Goal: Navigation & Orientation: Find specific page/section

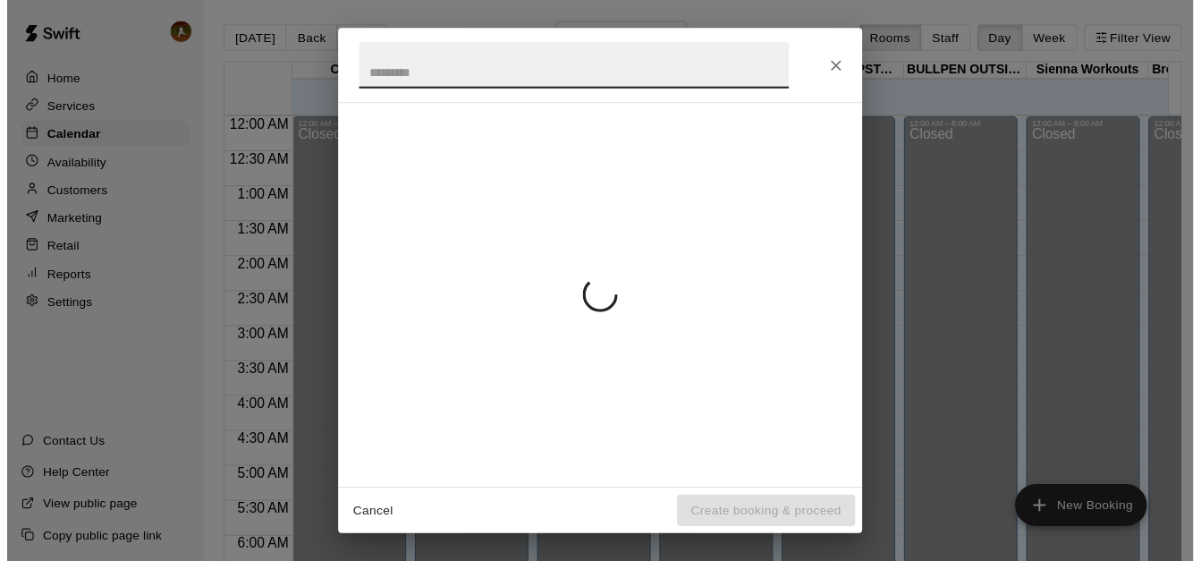
scroll to position [891, 0]
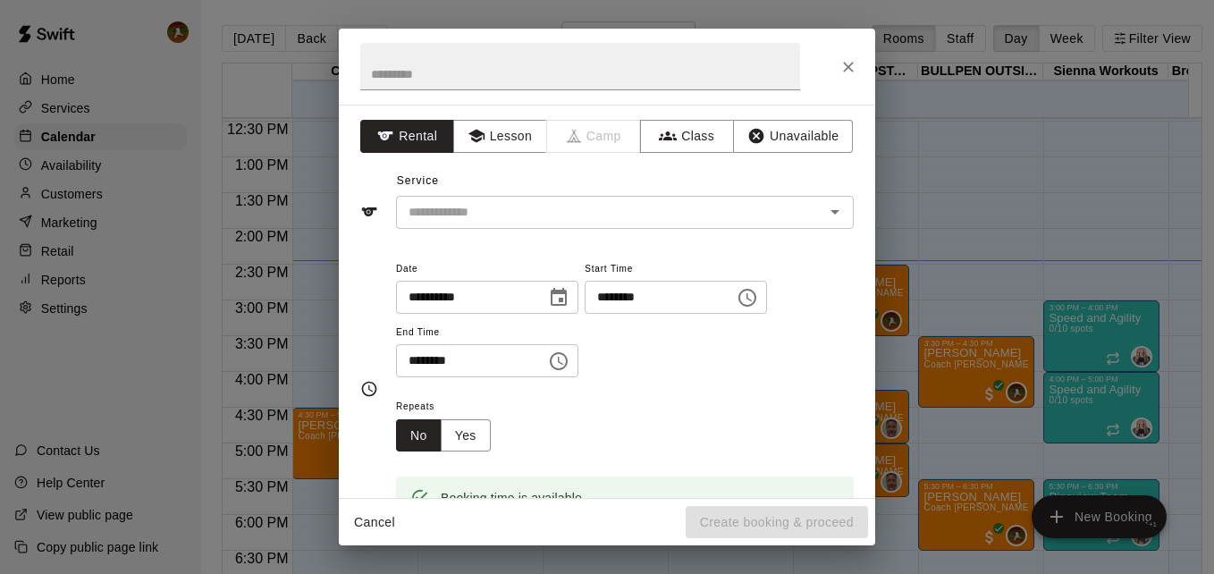
drag, startPoint x: 372, startPoint y: 225, endPoint x: 65, endPoint y: 388, distance: 347.1
click at [65, 388] on div "**********" at bounding box center [607, 287] width 1214 height 574
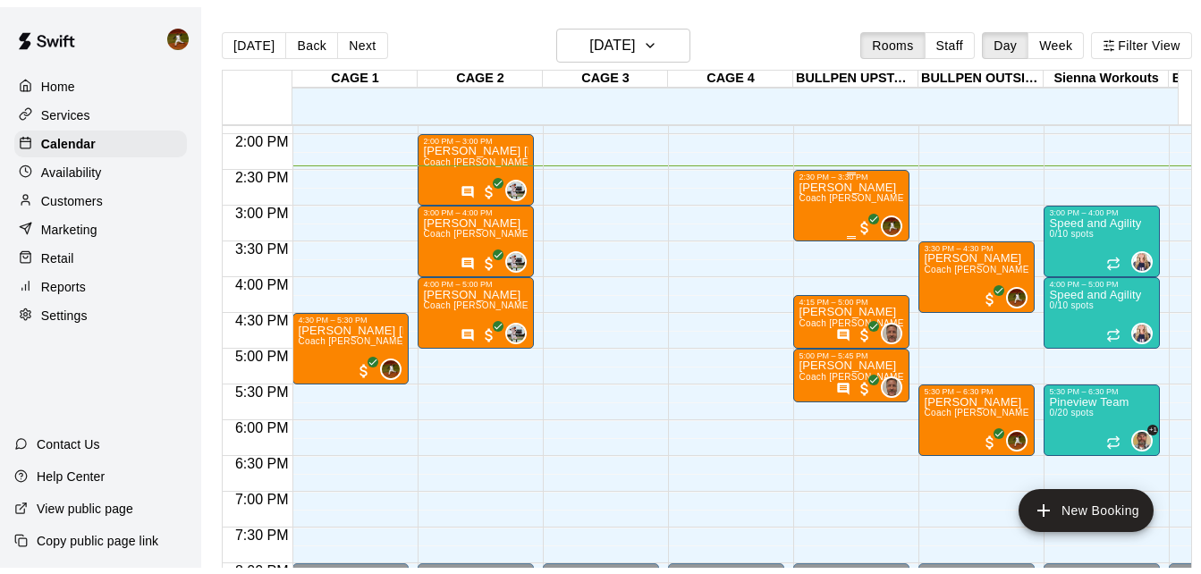
scroll to position [1033, 0]
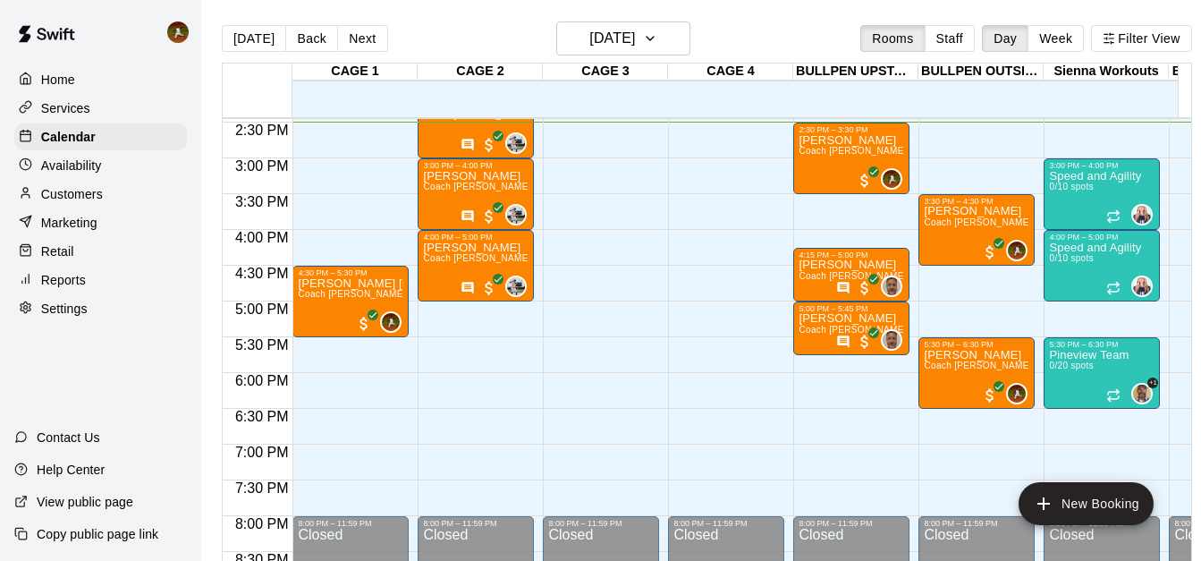
click at [55, 312] on p "Settings" at bounding box center [64, 308] width 46 height 18
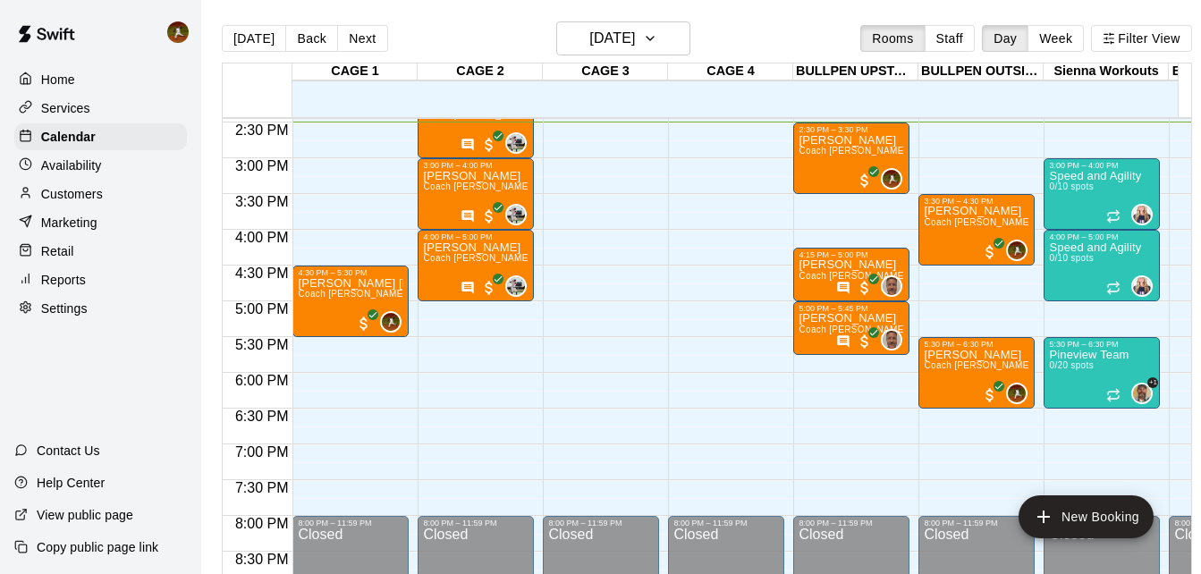
select select "**"
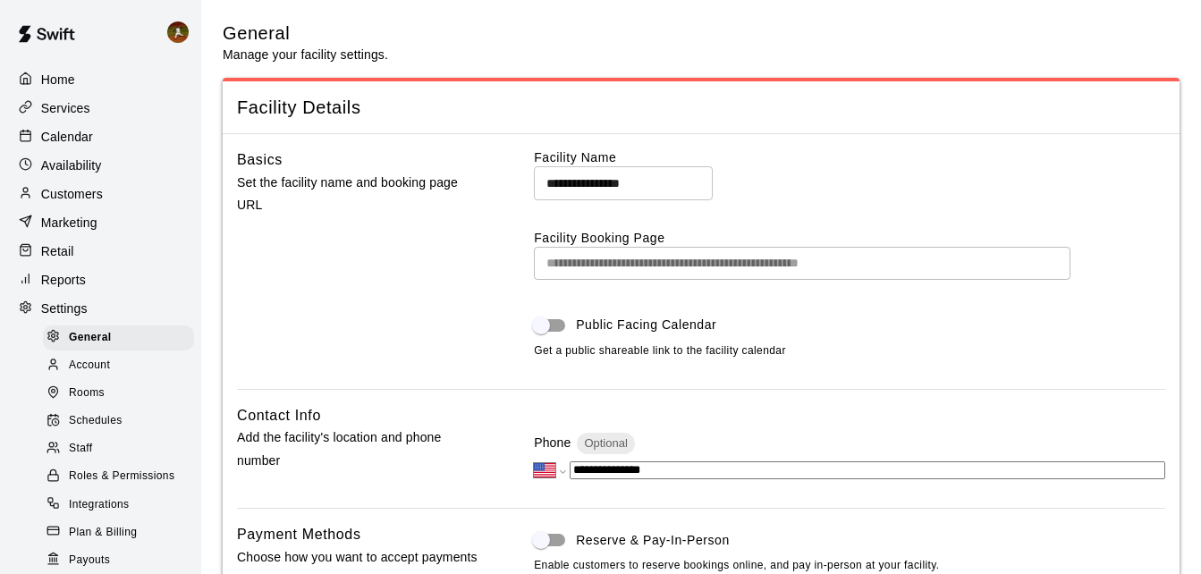
scroll to position [3580, 0]
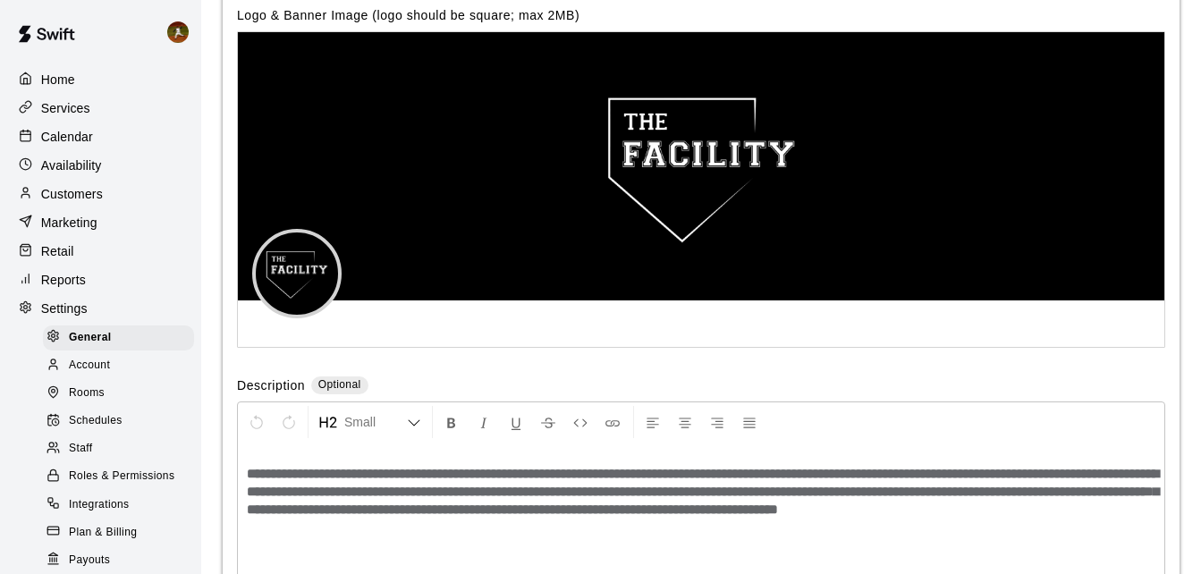
click at [57, 289] on p "Reports" at bounding box center [63, 280] width 45 height 18
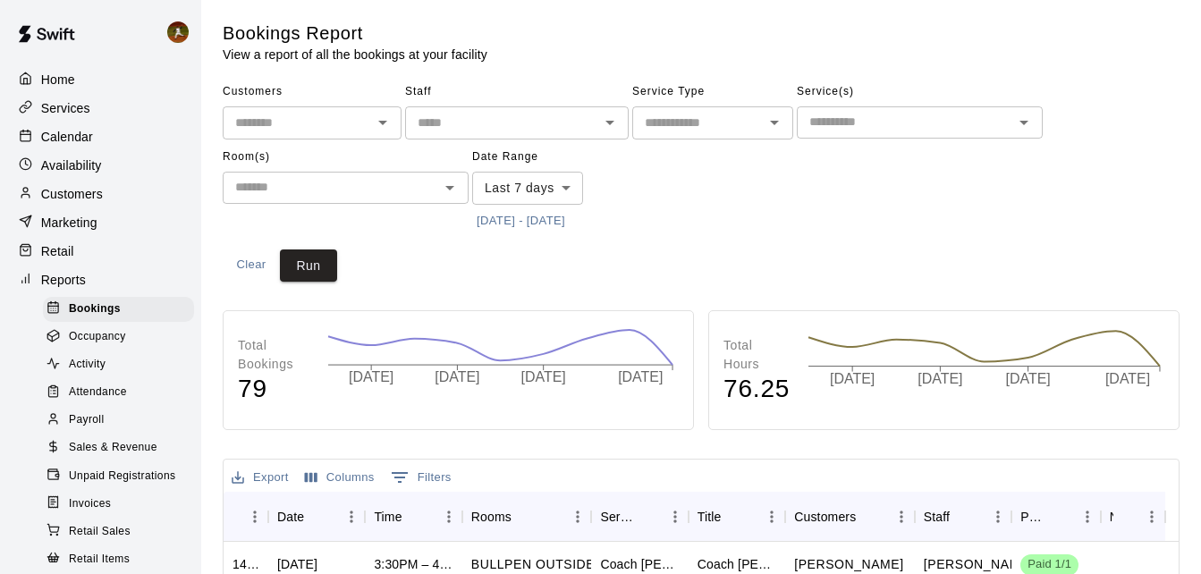
click at [106, 452] on span "Sales & Revenue" at bounding box center [113, 448] width 89 height 18
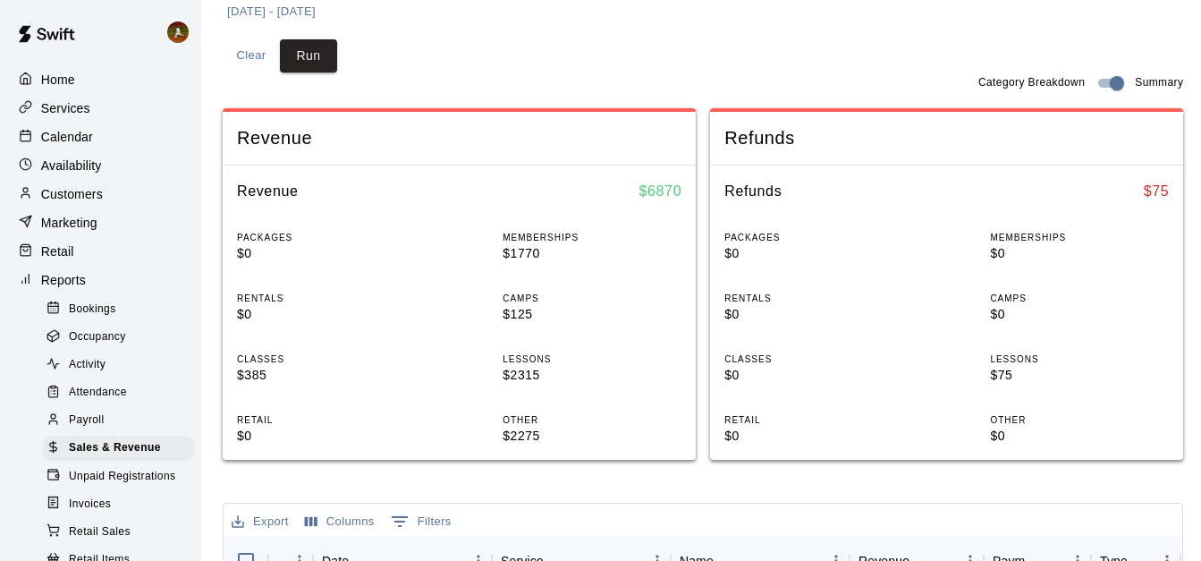
scroll to position [268, 0]
click at [55, 77] on p "Home" at bounding box center [58, 80] width 34 height 18
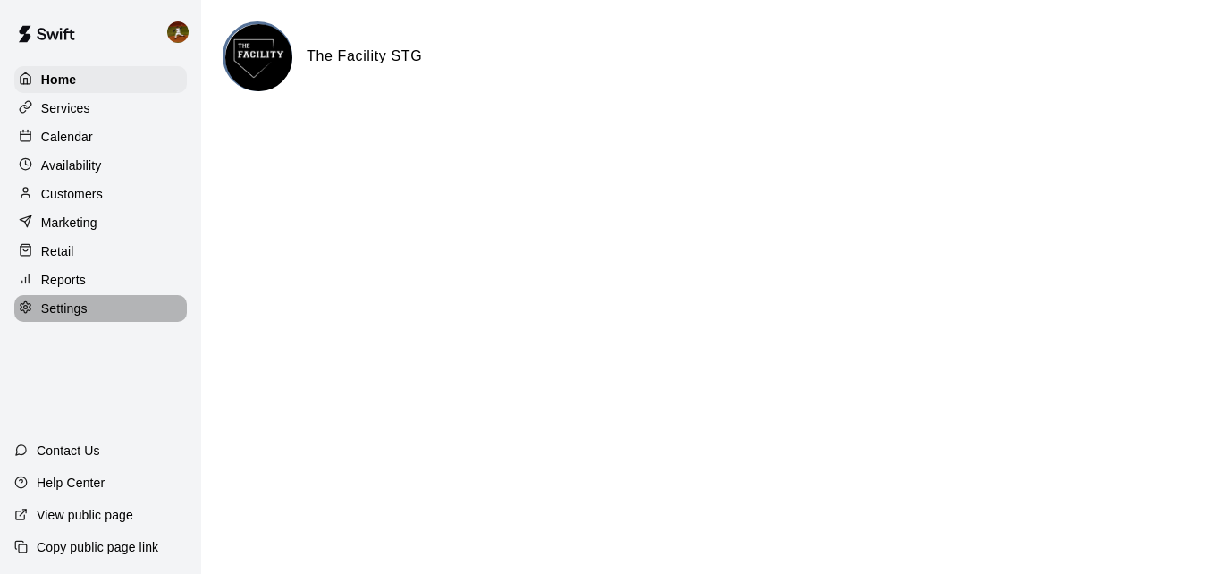
click at [72, 310] on p "Settings" at bounding box center [64, 308] width 46 height 18
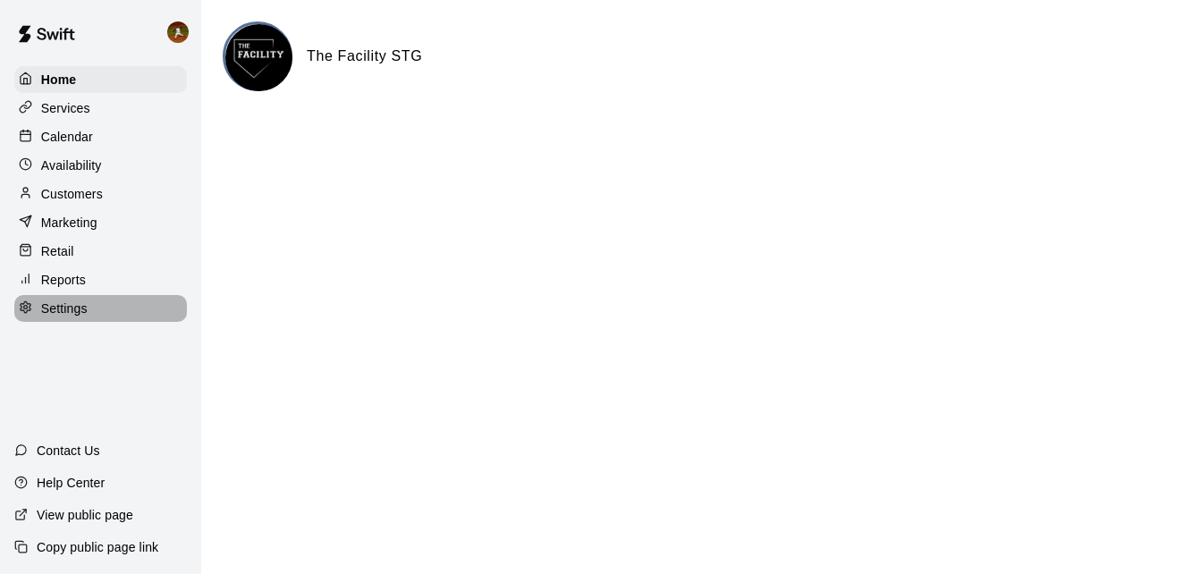
select select "**"
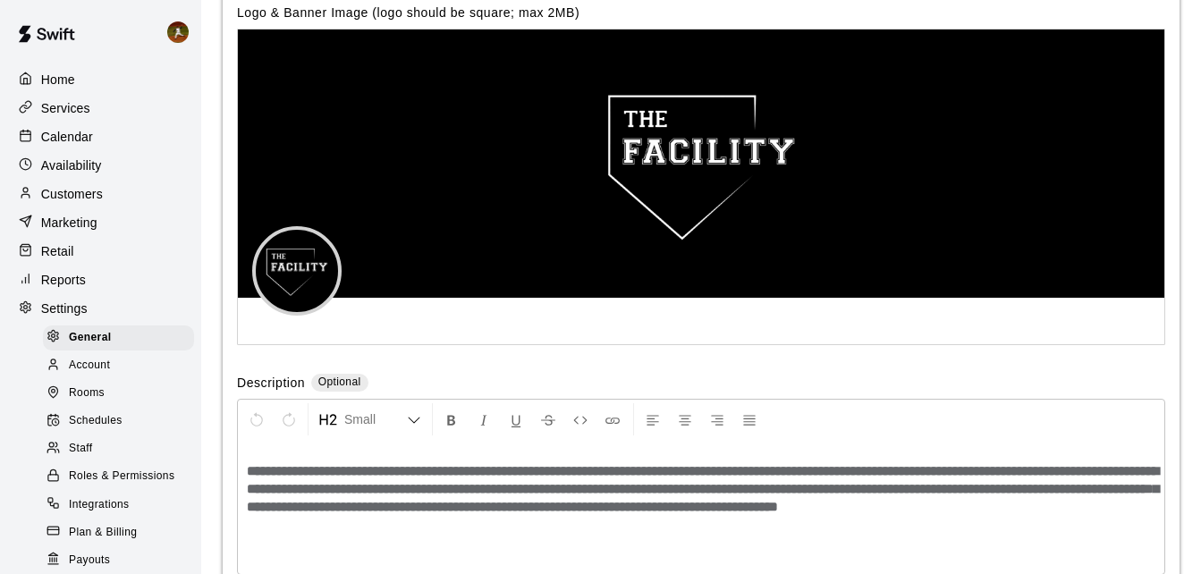
scroll to position [3869, 0]
click at [90, 458] on span "Staff" at bounding box center [80, 449] width 23 height 18
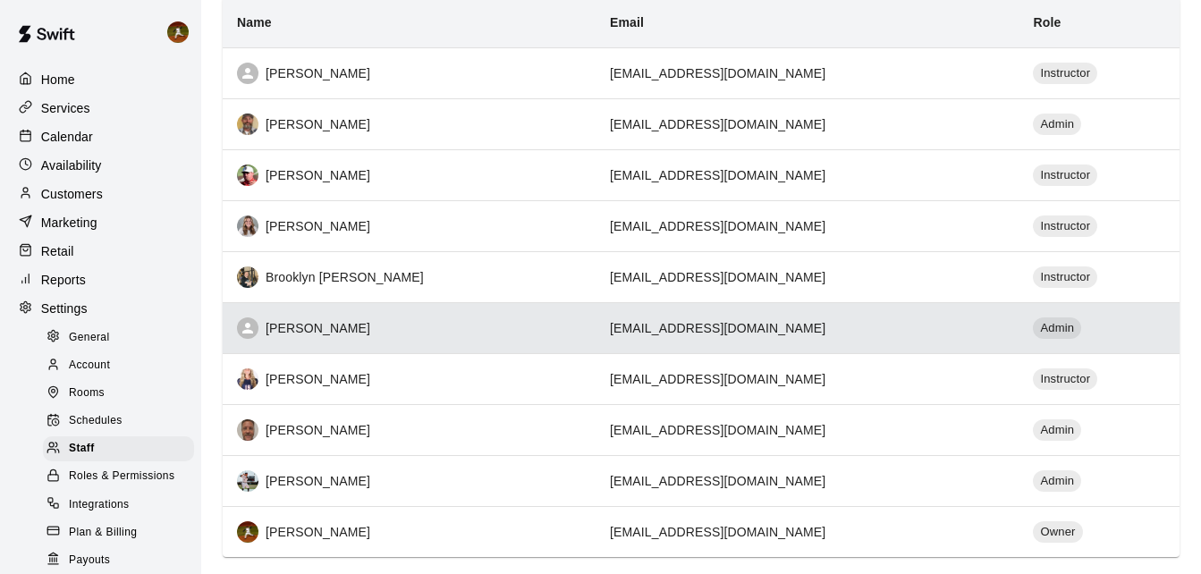
scroll to position [268, 0]
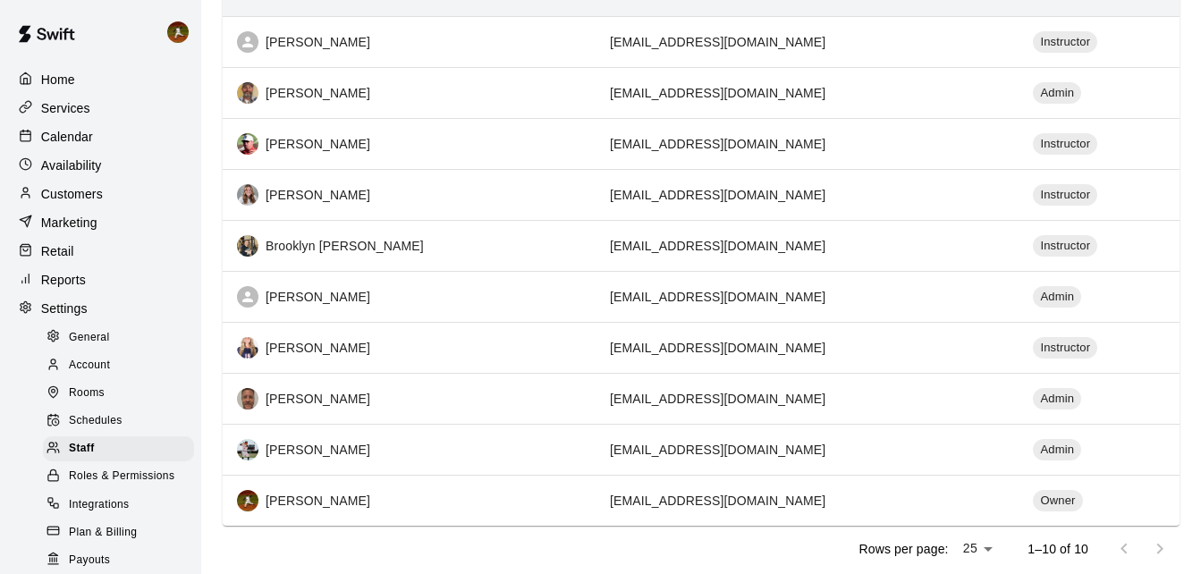
click at [89, 68] on div "Home" at bounding box center [100, 79] width 173 height 27
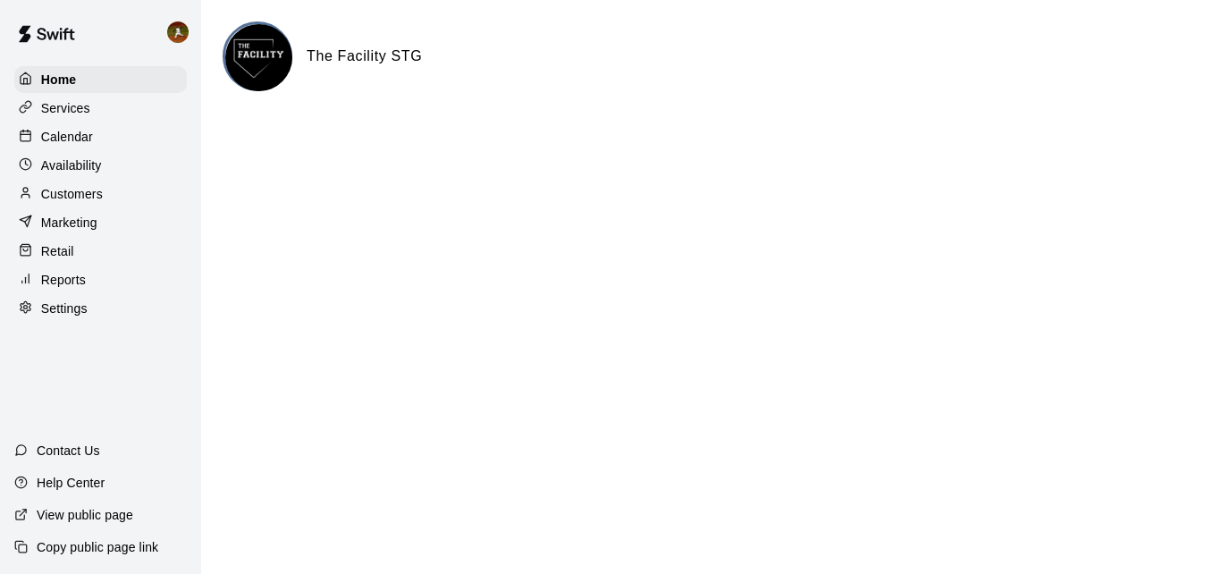
click at [73, 132] on p "Calendar" at bounding box center [67, 137] width 52 height 18
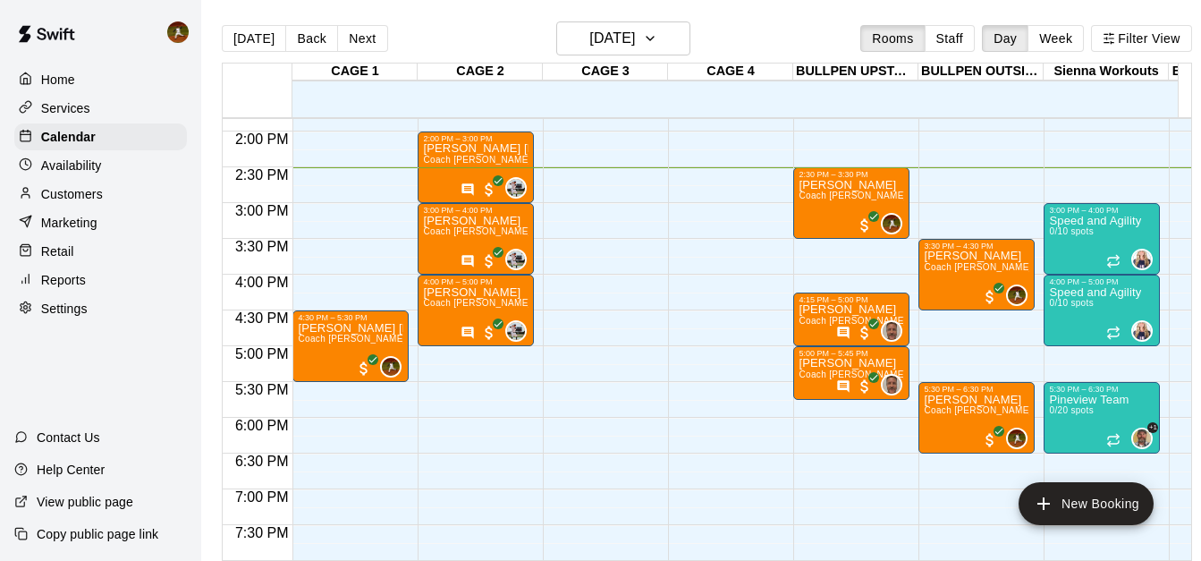
scroll to position [948, 0]
